Goal: Transaction & Acquisition: Purchase product/service

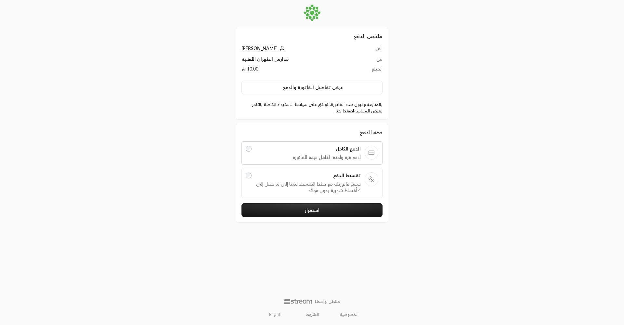
click at [252, 177] on label "تقسيط الدفع قسّم فاتورتك مع خطط التقسيط لدينا إلى ما يصل إلى 4 أقساط شهرية بدون…" at bounding box center [312, 182] width 133 height 21
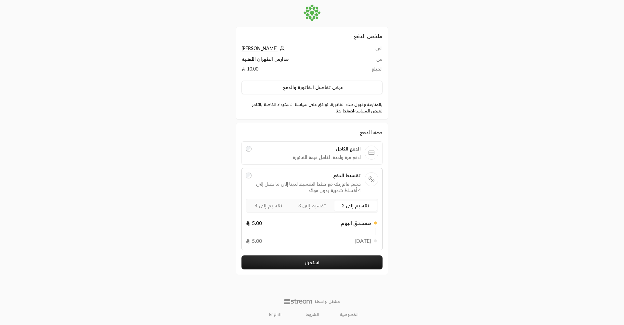
click at [248, 153] on div at bounding box center [249, 153] width 6 height 15
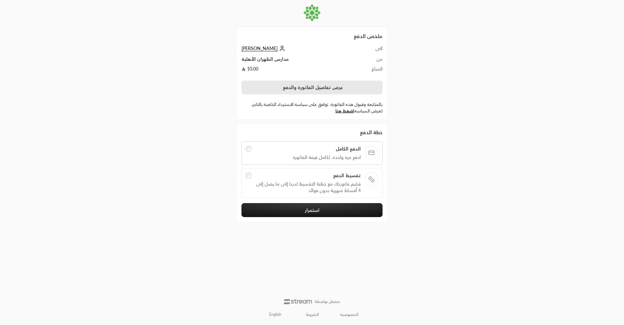
click at [298, 89] on button "عرض تفاصيل الفاتورة والدفع" at bounding box center [311, 88] width 141 height 14
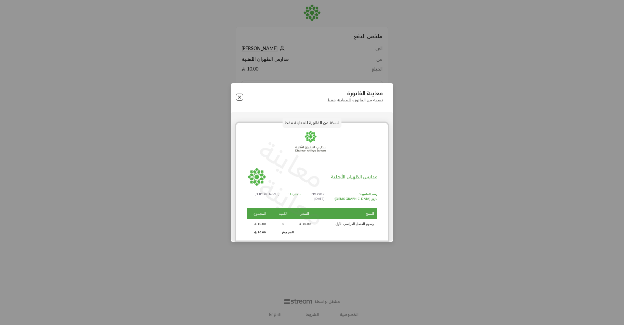
click at [241, 98] on button "Close" at bounding box center [239, 97] width 7 height 7
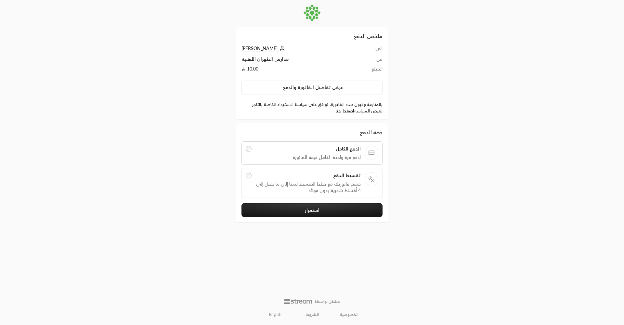
click at [311, 182] on span "قسّم فاتورتك مع خطط التقسيط لدينا إلى ما يصل إلى 4 أقساط شهرية بدون فوائد" at bounding box center [308, 187] width 106 height 13
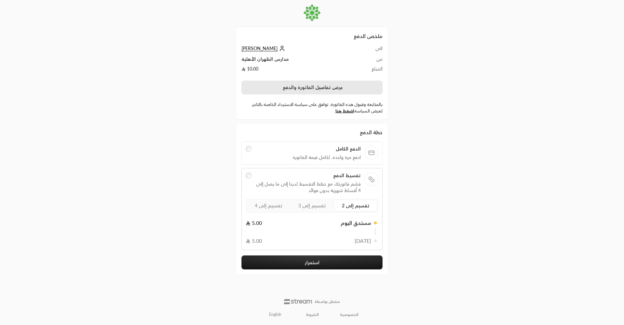
click at [350, 87] on button "عرض تفاصيل الفاتورة والدفع" at bounding box center [311, 88] width 141 height 14
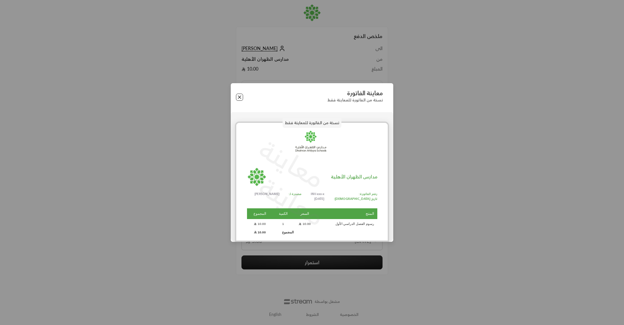
click at [240, 97] on button "Close" at bounding box center [239, 97] width 7 height 7
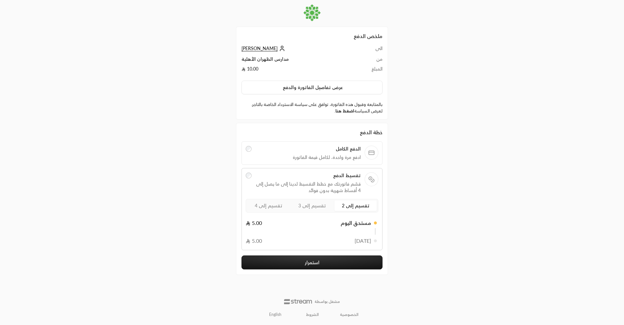
click at [347, 111] on link "اضغط هنا" at bounding box center [344, 110] width 19 height 5
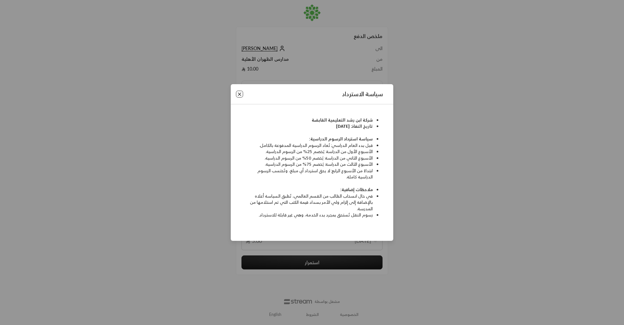
click at [239, 91] on button "Close" at bounding box center [239, 94] width 7 height 7
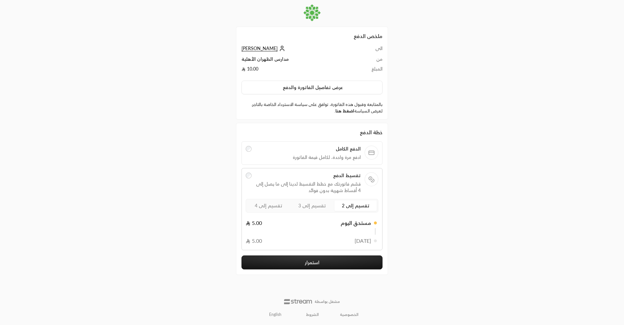
click at [348, 111] on link "اضغط هنا" at bounding box center [344, 110] width 19 height 5
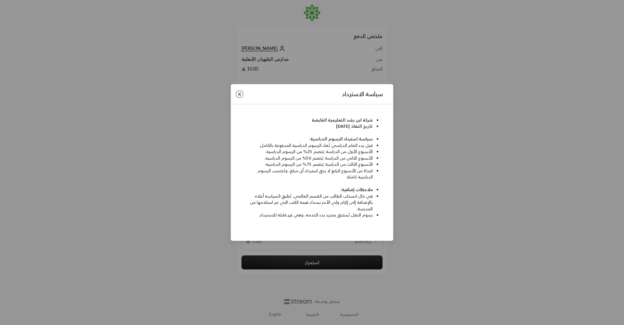
click at [236, 96] on button "Close" at bounding box center [239, 94] width 7 height 7
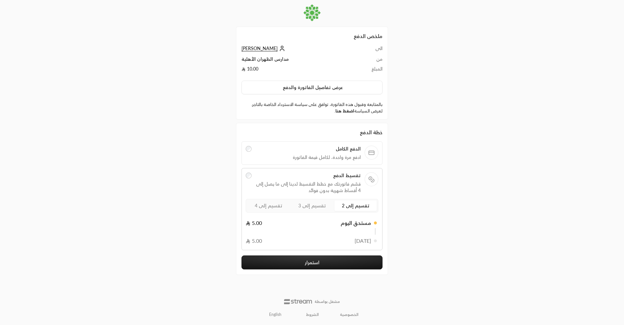
click at [343, 109] on link "اضغط هنا" at bounding box center [344, 110] width 19 height 5
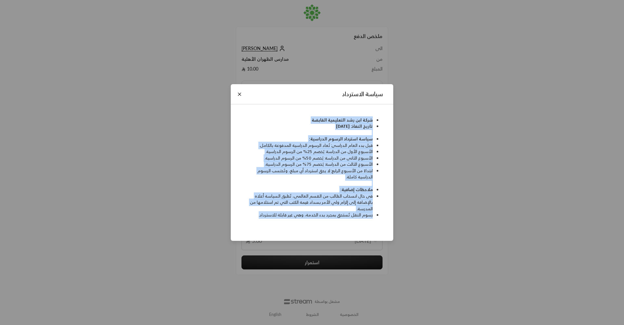
drag, startPoint x: 378, startPoint y: 120, endPoint x: 298, endPoint y: 222, distance: 129.7
click at [298, 222] on div "شركة ابن رشد التعليمية القابضة تاريخ النفاذ: [DATE] سياسة استرداد الرسوم الدراس…" at bounding box center [312, 169] width 148 height 116
click at [427, 149] on div "سياسة الاسترداد شركة [PERSON_NAME] التعليمية القابضة تاريخ النفاذ: [DATE] سياسة…" at bounding box center [312, 162] width 624 height 325
